Goal: Register for event/course

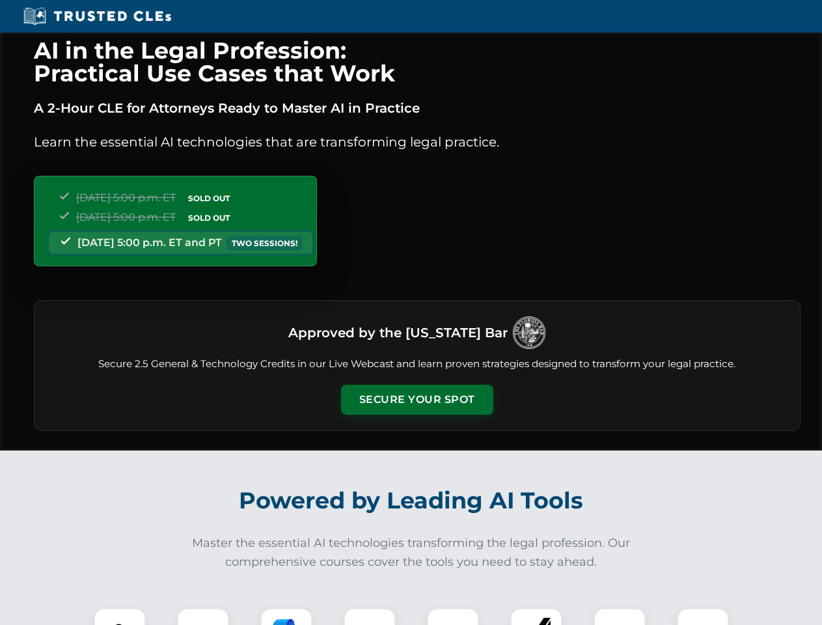
click at [416, 400] on button "Secure Your Spot" at bounding box center [417, 400] width 152 height 30
click at [120, 616] on img at bounding box center [120, 634] width 38 height 38
click at [203, 616] on div at bounding box center [203, 634] width 52 height 52
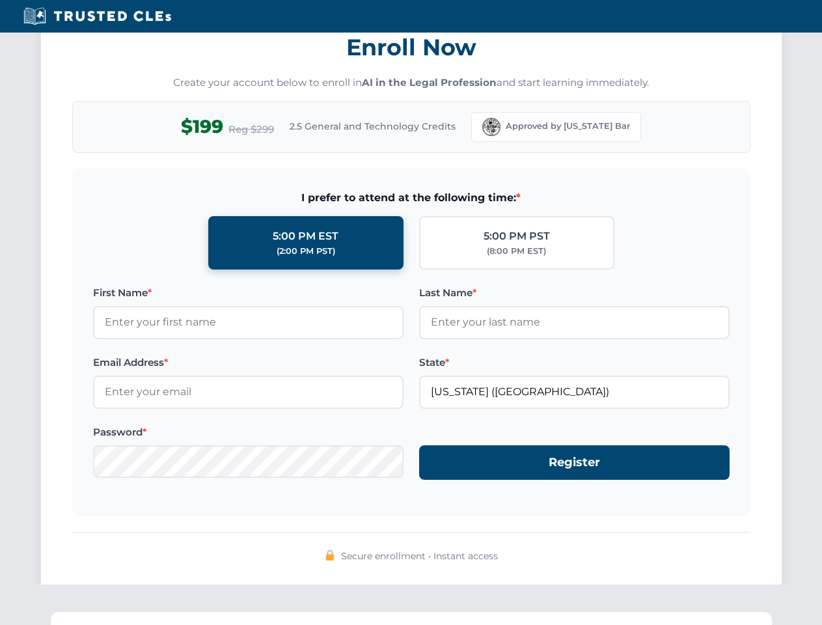
scroll to position [1277, 0]
